Goal: Task Accomplishment & Management: Complete application form

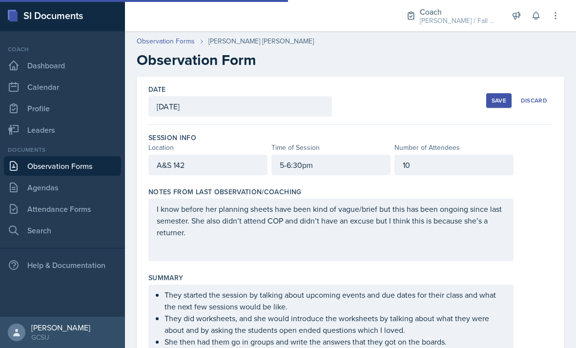
scroll to position [181, 0]
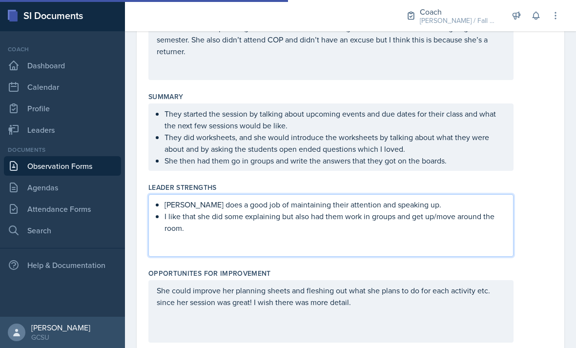
click at [325, 256] on div "[PERSON_NAME] does a good job of maintaining their attention and speaking up. I…" at bounding box center [330, 225] width 365 height 62
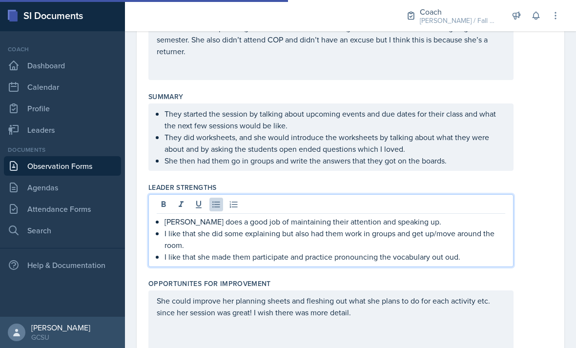
click at [540, 188] on div "Leader Strengths" at bounding box center [350, 187] width 404 height 10
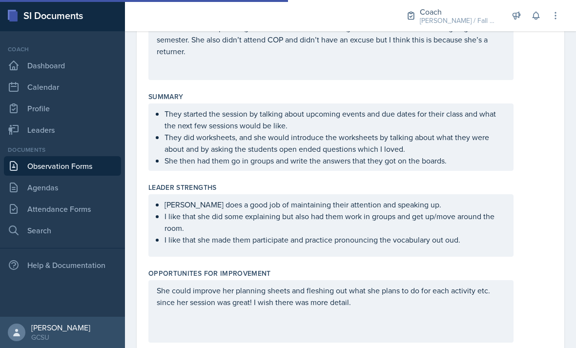
click at [483, 245] on ul "[PERSON_NAME] does a good job of maintaining their attention and speaking up. I…" at bounding box center [334, 222] width 341 height 47
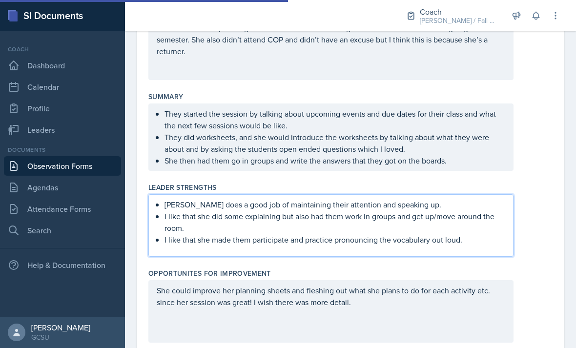
click at [535, 229] on div "[PERSON_NAME] does a good job of maintaining their attention and speaking up. I…" at bounding box center [350, 225] width 404 height 62
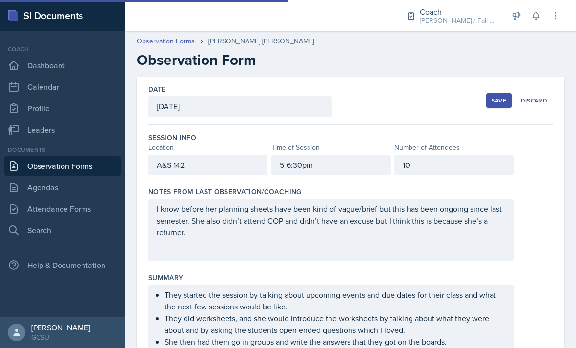
scroll to position [0, 0]
click at [505, 97] on div "Save" at bounding box center [498, 101] width 15 height 8
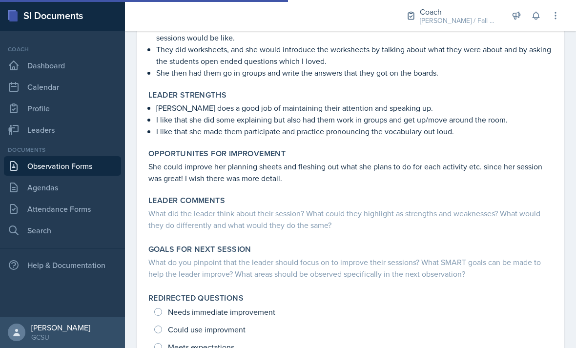
scroll to position [217, 0]
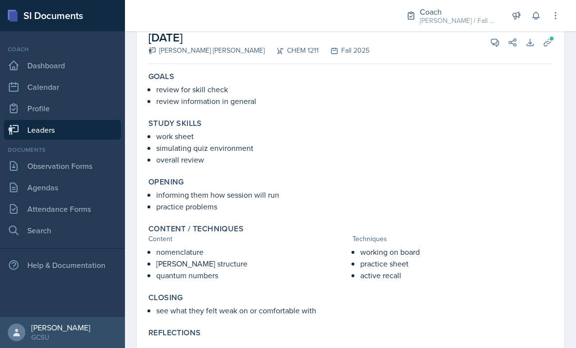
scroll to position [65, 0]
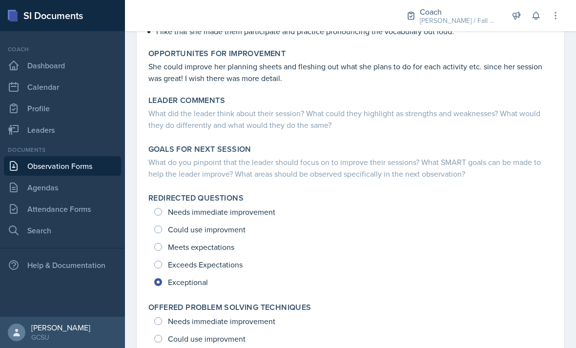
scroll to position [310, 0]
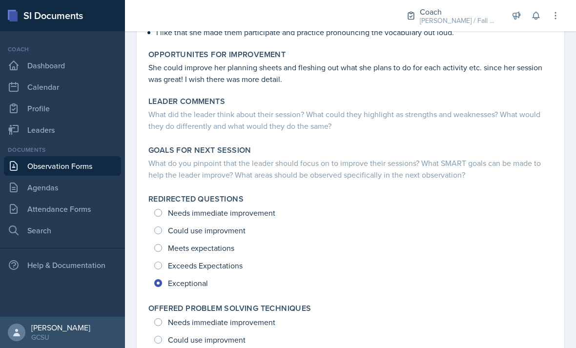
click at [385, 176] on div "What do you pinpoint that the leader should focus on to improve their sessions?…" at bounding box center [350, 168] width 404 height 23
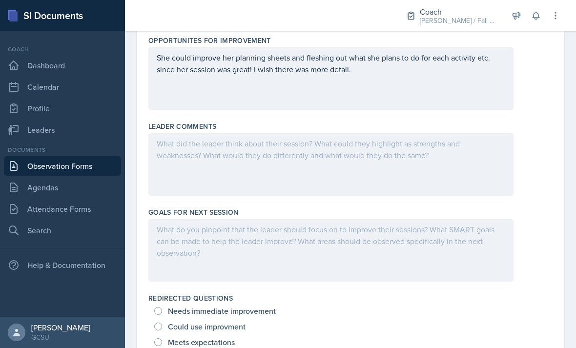
scroll to position [413, 0]
click at [389, 149] on div at bounding box center [330, 165] width 365 height 62
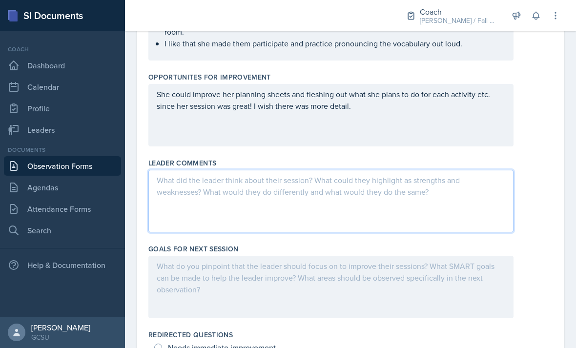
scroll to position [376, 0]
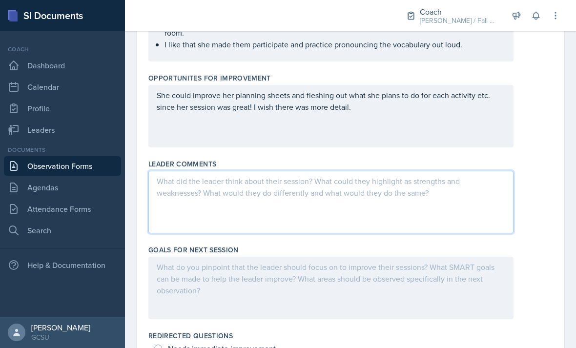
click at [382, 186] on p at bounding box center [331, 181] width 348 height 12
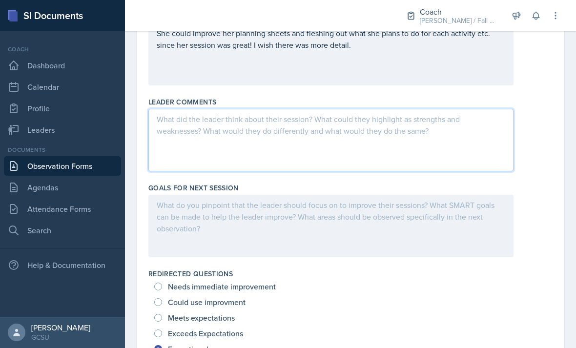
scroll to position [443, 0]
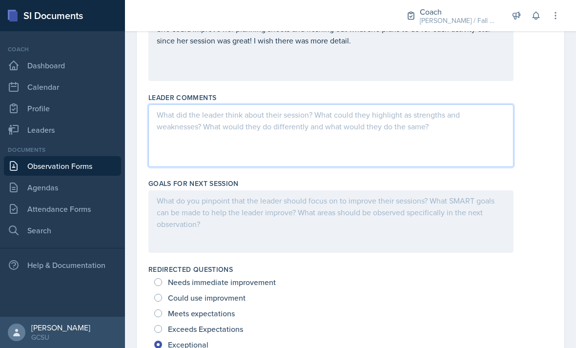
click at [455, 132] on div at bounding box center [330, 135] width 365 height 62
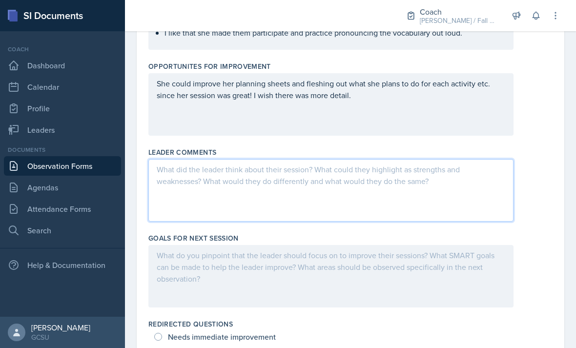
scroll to position [388, 0]
click at [400, 188] on div at bounding box center [330, 190] width 365 height 62
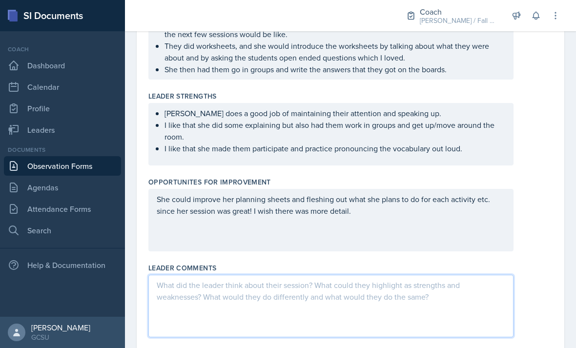
scroll to position [302, 0]
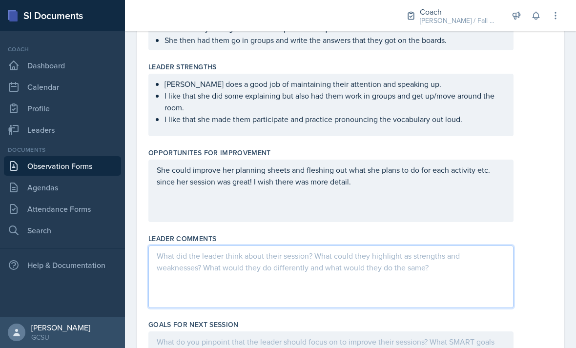
click at [448, 203] on div "She could improve her planning sheets and fleshing out what she plans to do for…" at bounding box center [330, 191] width 365 height 62
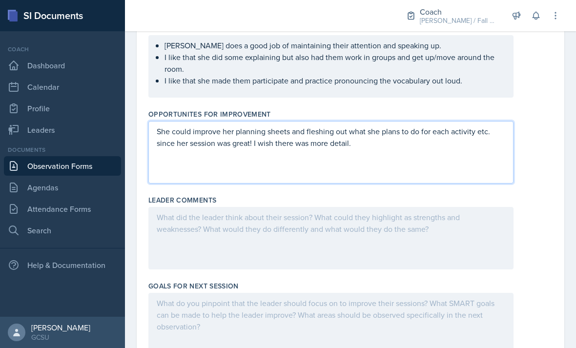
scroll to position [369, 0]
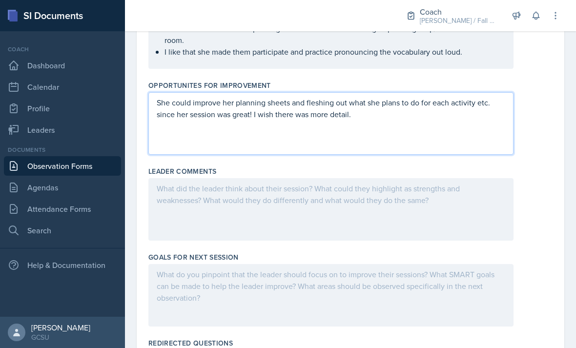
click at [464, 217] on div at bounding box center [330, 209] width 365 height 62
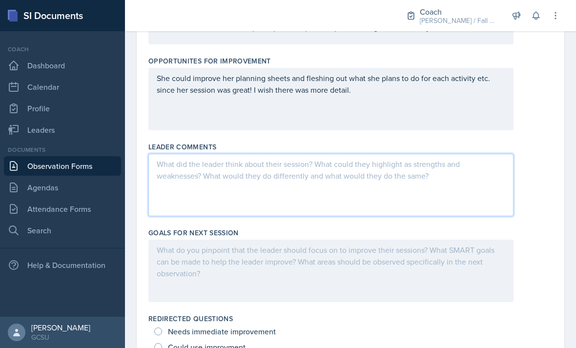
scroll to position [409, 0]
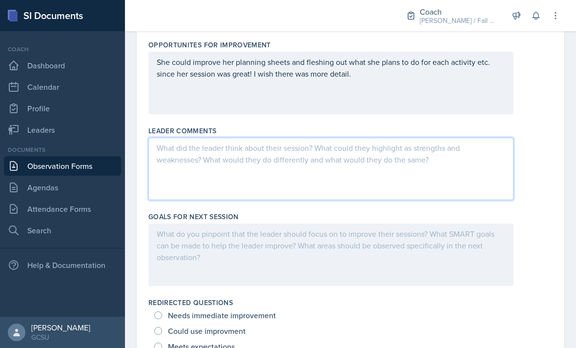
click at [422, 96] on div "She could improve her planning sheets and fleshing out what she plans to do for…" at bounding box center [330, 83] width 365 height 62
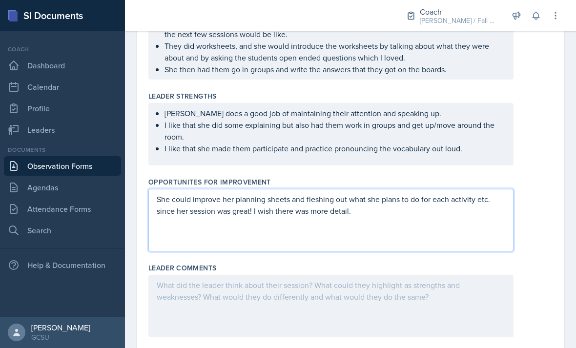
scroll to position [277, 0]
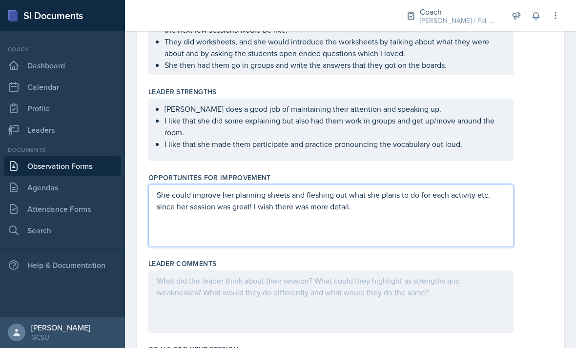
click at [450, 231] on div "She could improve her planning sheets and fleshing out what she plans to do for…" at bounding box center [330, 215] width 365 height 62
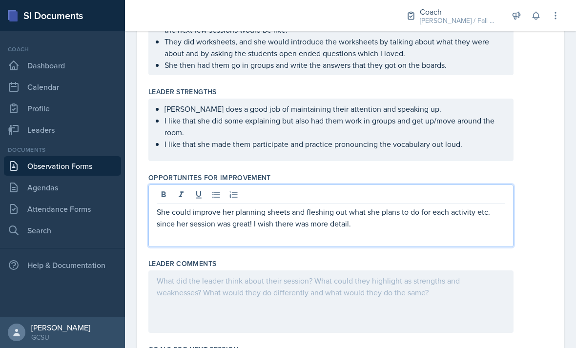
click at [444, 227] on p "She could improve her planning sheets and fleshing out what she plans to do for…" at bounding box center [331, 217] width 348 height 23
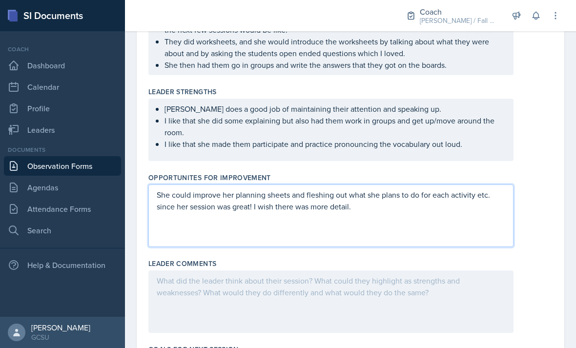
click at [470, 148] on ul "Abigail does a good job of maintaining their attention and speaking up. I like …" at bounding box center [334, 126] width 341 height 47
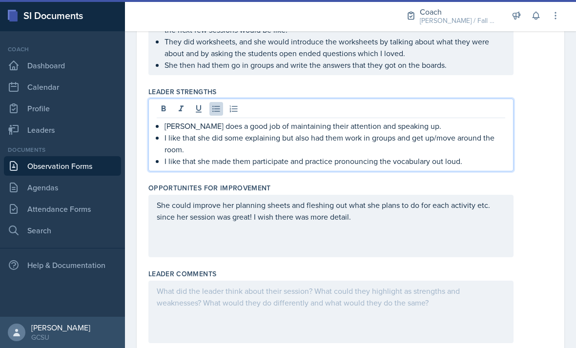
click at [470, 179] on div "Opportunites for Improvement She could improve her planning sheets and fleshing…" at bounding box center [350, 222] width 404 height 86
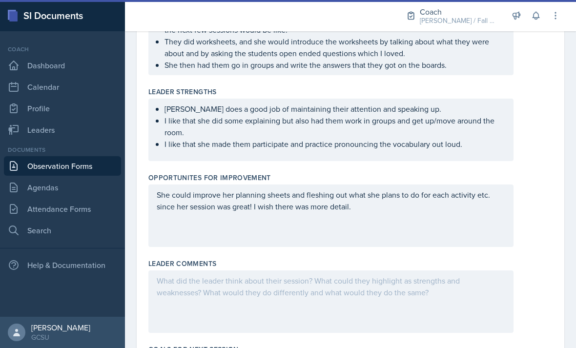
click at [472, 141] on ul "Abigail does a good job of maintaining their attention and speaking up. I like …" at bounding box center [334, 126] width 341 height 47
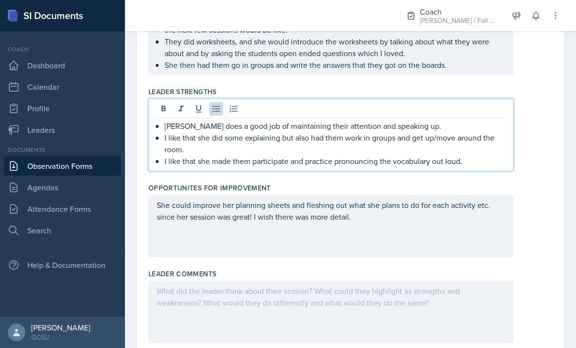
click at [476, 156] on p "I like that she made them participate and practice pronouncing the vocabulary o…" at bounding box center [334, 161] width 341 height 12
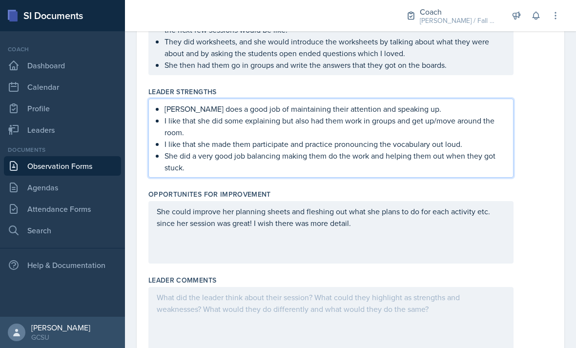
click at [407, 239] on div "She could improve her planning sheets and fleshing out what she plans to do for…" at bounding box center [330, 232] width 365 height 62
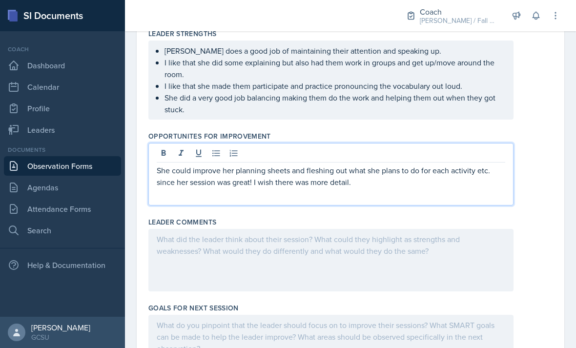
scroll to position [425, 0]
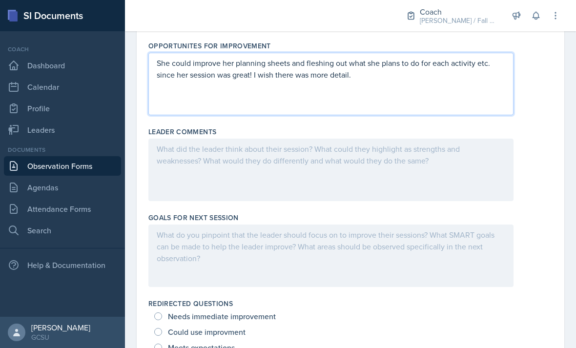
click at [447, 166] on div at bounding box center [330, 170] width 365 height 62
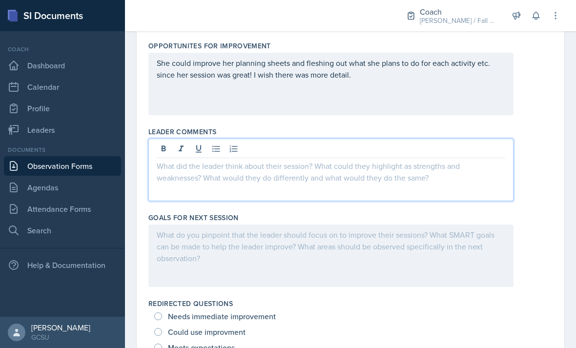
click at [454, 185] on div at bounding box center [330, 170] width 365 height 62
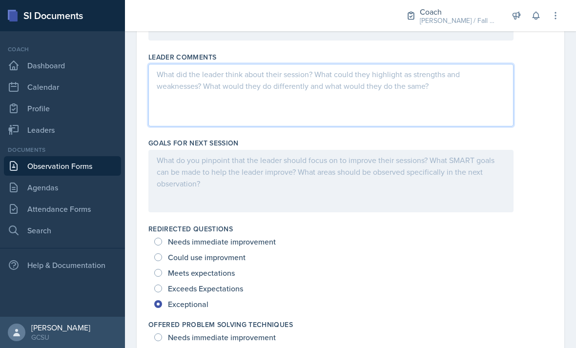
scroll to position [500, 0]
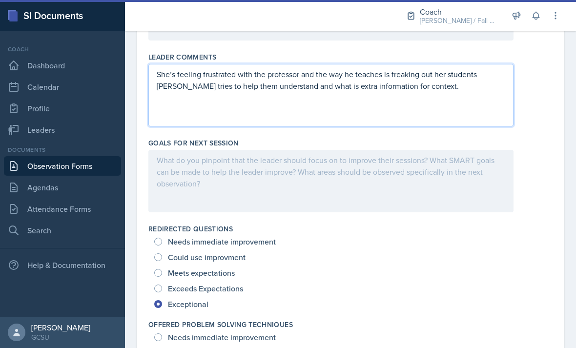
click at [488, 72] on p "She’s feeling frustrated with the professor and the way he teaches is freaking …" at bounding box center [331, 79] width 348 height 23
click at [470, 164] on div at bounding box center [330, 181] width 365 height 62
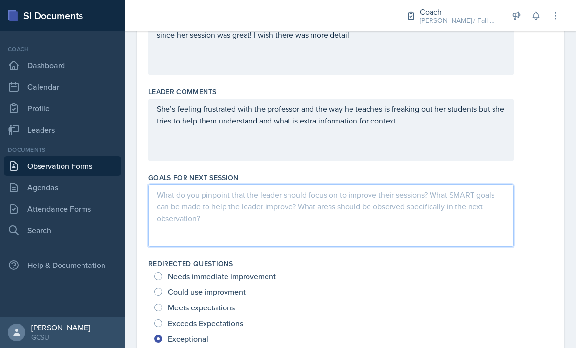
scroll to position [456, 0]
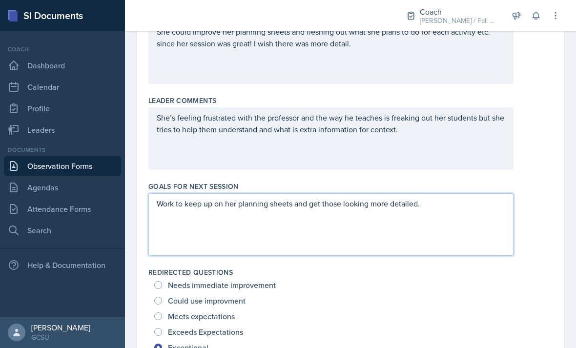
click at [462, 143] on div "She’s feeling frustrated with the professor and the way he teaches is freaking …" at bounding box center [330, 138] width 365 height 62
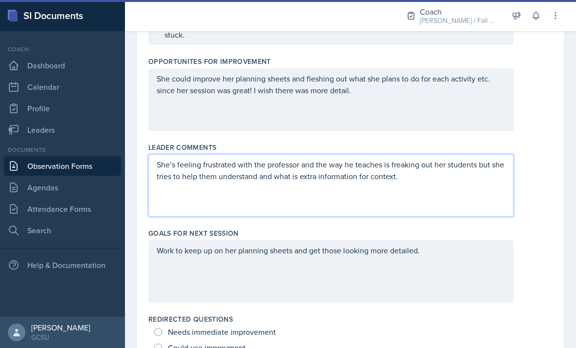
scroll to position [410, 0]
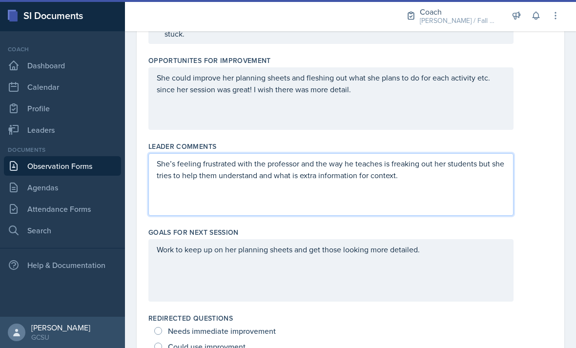
click at [491, 83] on div "She could improve her planning sheets and fleshing out what she plans to do for…" at bounding box center [330, 98] width 365 height 62
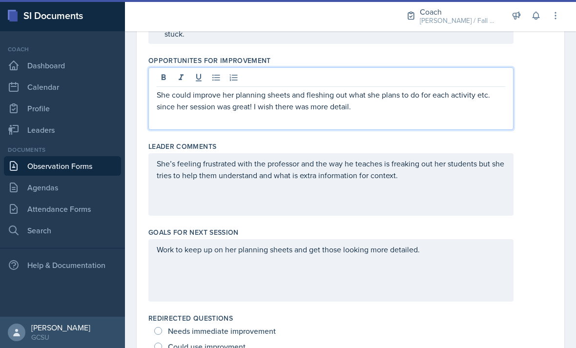
click at [473, 120] on div "She could improve her planning sheets and fleshing out what she plans to do for…" at bounding box center [330, 98] width 365 height 62
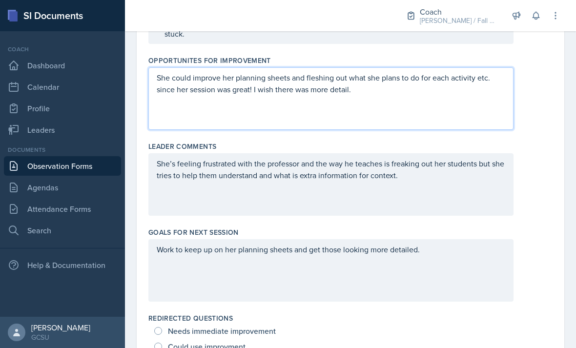
scroll to position [410, 0]
click at [471, 207] on div "She’s feeling frustrated with the professor and the way he teaches is freaking …" at bounding box center [330, 185] width 365 height 62
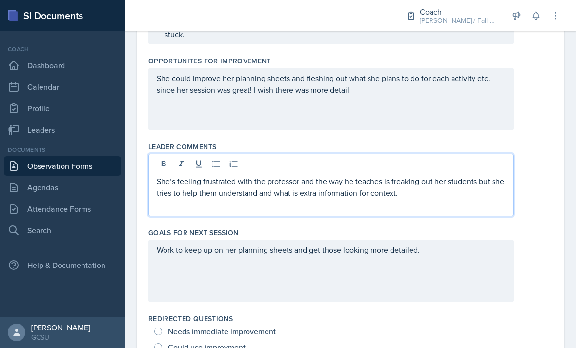
click at [471, 198] on p "She’s feeling frustrated with the professor and the way he teaches is freaking …" at bounding box center [331, 186] width 348 height 23
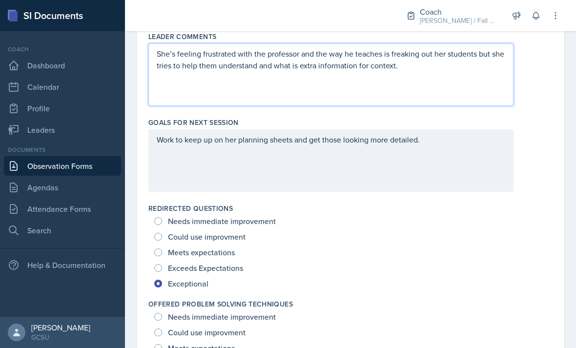
scroll to position [513, 0]
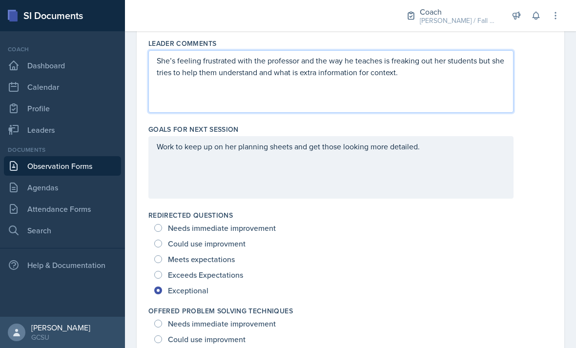
click at [492, 170] on div "Work to keep up on her planning sheets and get those looking more detailed." at bounding box center [330, 167] width 365 height 62
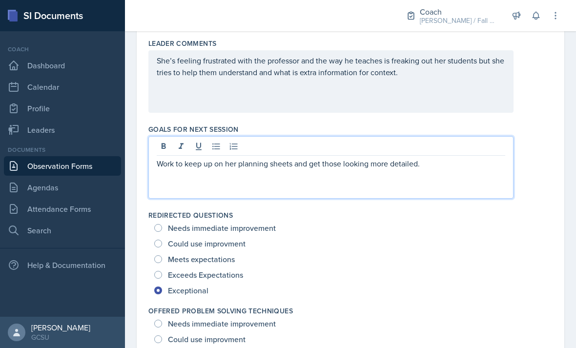
click at [477, 182] on div "Work to keep up on her planning sheets and get those looking more detailed." at bounding box center [330, 167] width 365 height 62
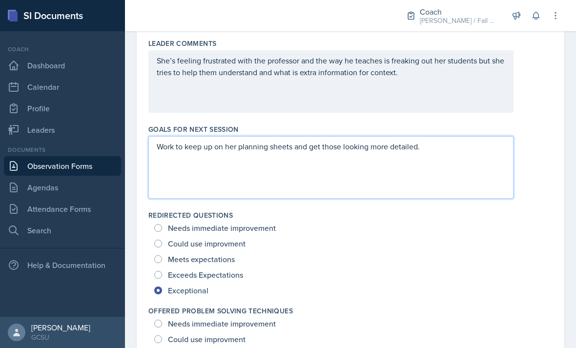
click at [478, 85] on div "She’s feeling frustrated with the professor and the way he teaches is freaking …" at bounding box center [330, 81] width 365 height 62
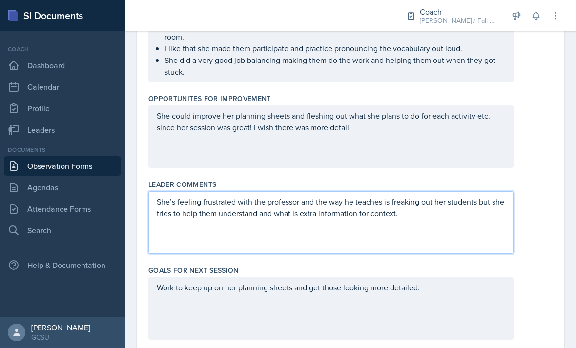
scroll to position [373, 0]
click at [432, 233] on div "She’s feeling frustrated with the professor and the way he teaches is freaking …" at bounding box center [330, 222] width 365 height 62
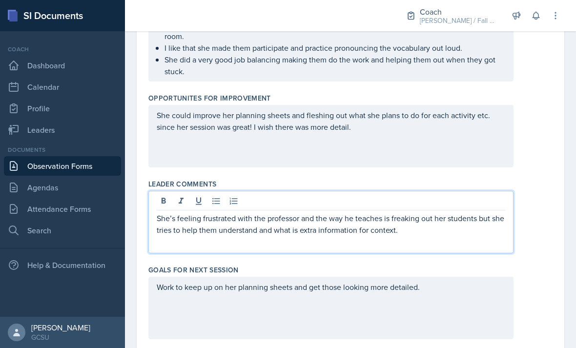
click at [486, 233] on p "She’s feeling frustrated with the professor and the way he teaches is freaking …" at bounding box center [331, 223] width 348 height 23
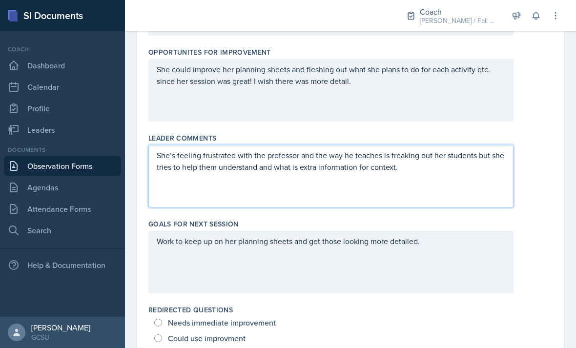
scroll to position [445, 0]
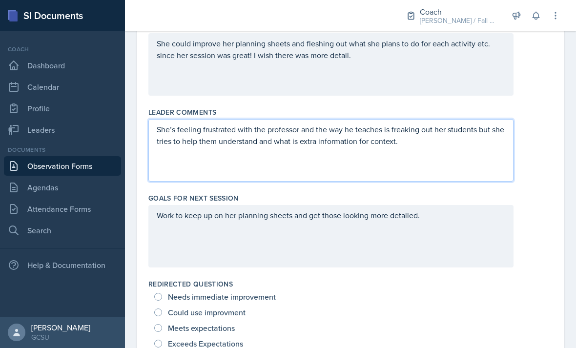
click at [476, 158] on div "She’s feeling frustrated with the professor and the way he teaches is freaking …" at bounding box center [330, 150] width 365 height 62
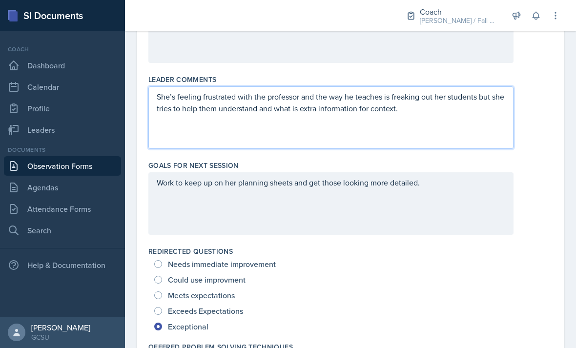
scroll to position [478, 0]
click at [426, 204] on div "Work to keep up on her planning sheets and get those looking more detailed." at bounding box center [330, 203] width 365 height 62
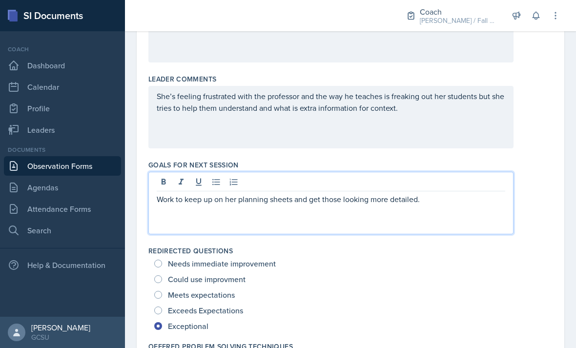
click at [444, 204] on p "Work to keep up on her planning sheets and get those looking more detailed." at bounding box center [331, 199] width 348 height 12
click at [466, 121] on div "She’s feeling frustrated with the professor and the way he teaches is freaking …" at bounding box center [330, 117] width 365 height 62
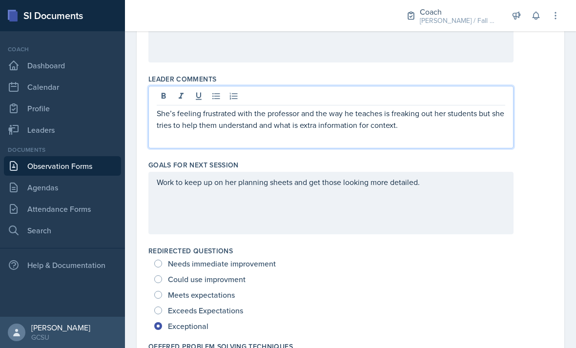
click at [465, 122] on p "She’s feeling frustrated with the professor and the way he teaches is freaking …" at bounding box center [331, 118] width 348 height 23
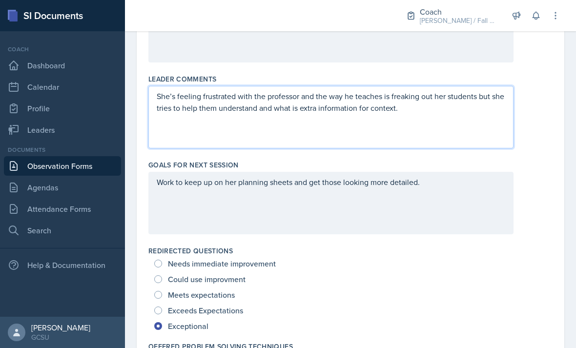
click at [455, 211] on div "Work to keep up on her planning sheets and get those looking more detailed." at bounding box center [330, 203] width 365 height 62
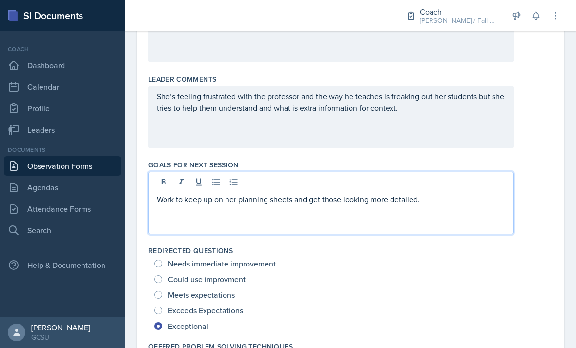
click at [455, 212] on div "Work to keep up on her planning sheets and get those looking more detailed." at bounding box center [330, 203] width 365 height 62
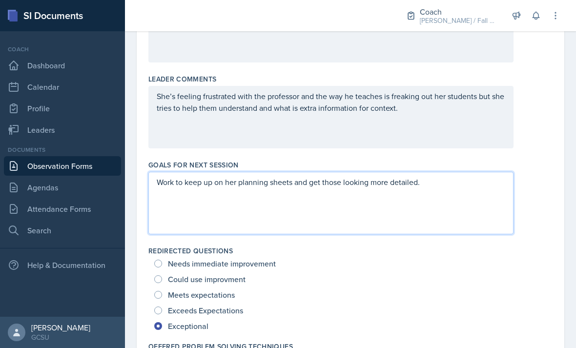
click at [473, 113] on p "She’s feeling frustrated with the professor and the way he teaches is freaking …" at bounding box center [331, 101] width 348 height 23
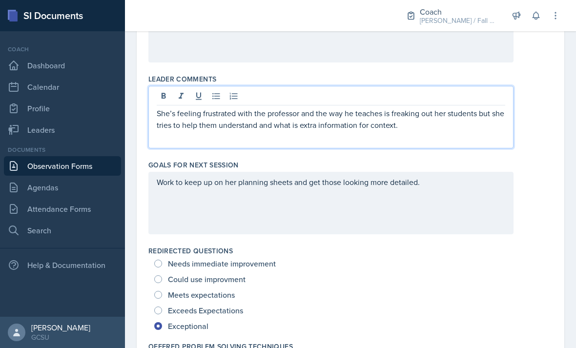
click at [458, 207] on div "Work to keep up on her planning sheets and get those looking more detailed." at bounding box center [330, 203] width 365 height 62
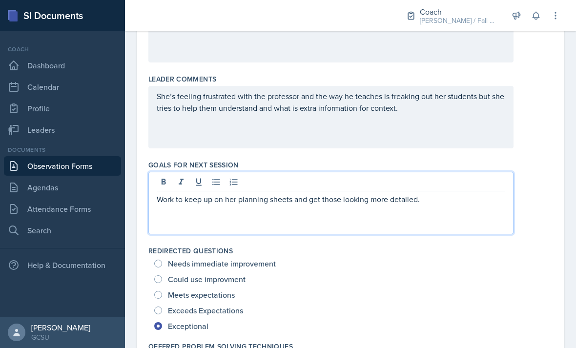
click at [475, 112] on p "She’s feeling frustrated with the professor and the way he teaches is freaking …" at bounding box center [331, 101] width 348 height 23
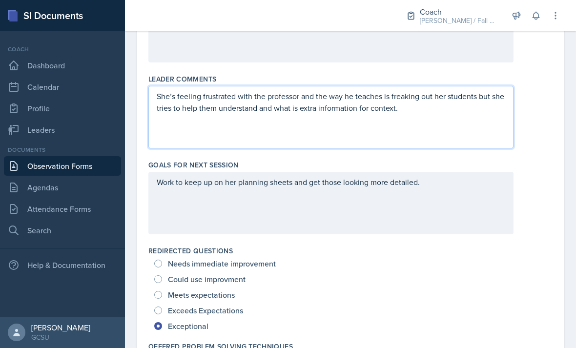
click at [461, 201] on div "Work to keep up on her planning sheets and get those looking more detailed." at bounding box center [330, 203] width 365 height 62
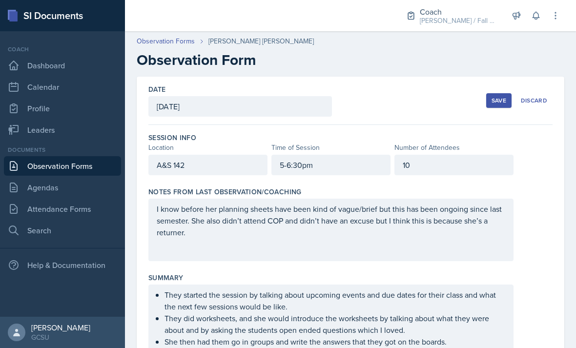
scroll to position [0, 0]
click at [496, 103] on div "Save" at bounding box center [498, 101] width 15 height 8
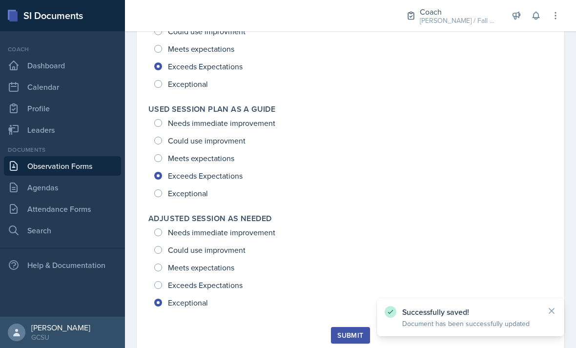
scroll to position [1379, 0]
click at [353, 339] on div "Submit" at bounding box center [350, 336] width 26 height 8
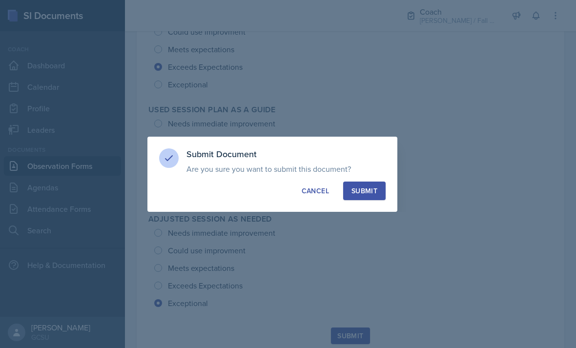
click at [379, 197] on button "Submit" at bounding box center [364, 191] width 42 height 19
click at [366, 188] on div "button" at bounding box center [364, 191] width 8 height 8
radio input "true"
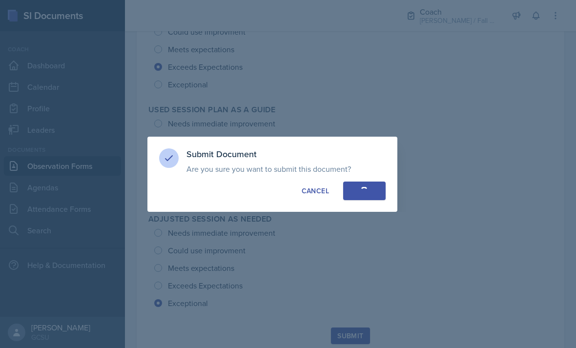
radio input "true"
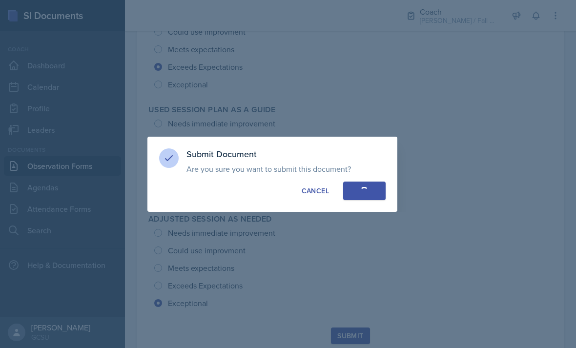
radio input "true"
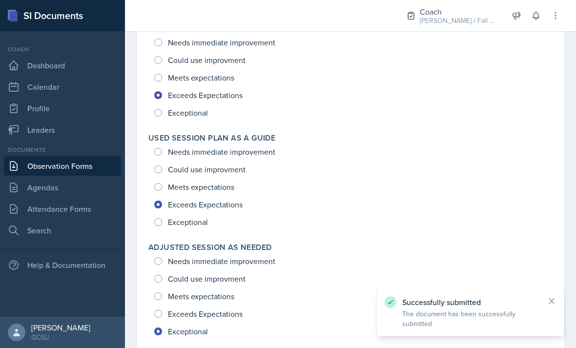
scroll to position [0, 0]
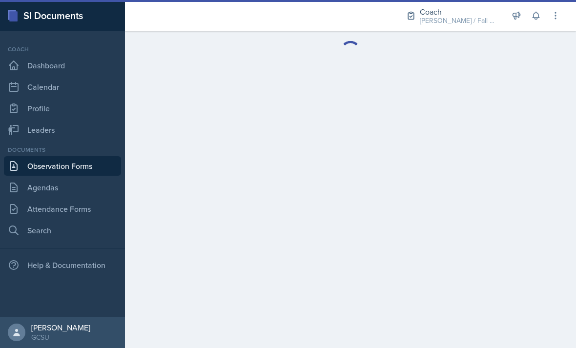
scroll to position [31, 0]
